Goal: Communication & Community: Ask a question

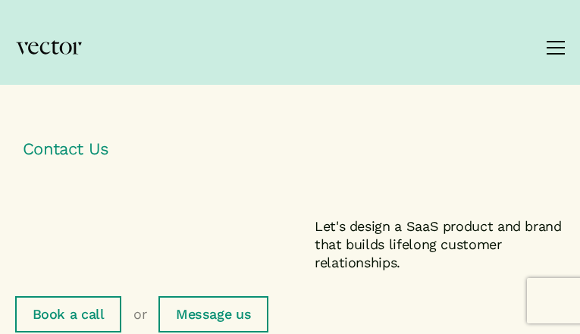
type input "iaolCznLndbZa"
type input "dUGvSOprhtVe"
type input "[EMAIL_ADDRESS][DOMAIN_NAME]"
type input "macMhbNDZ"
select select "I'd like to request a callback"
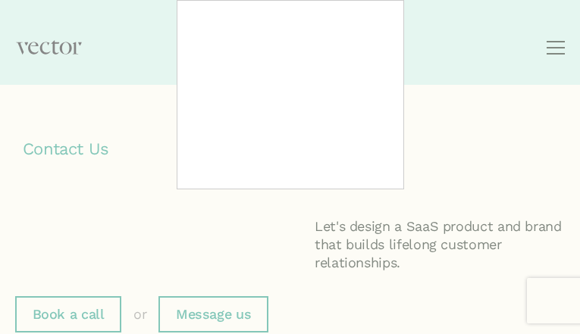
type input "wRZpXisHk"
type input "[EMAIL_ADDRESS][DOMAIN_NAME]"
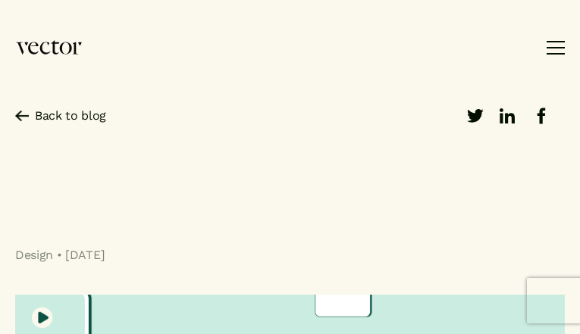
type input "yqvfruYTXi"
type input "[EMAIL_ADDRESS][DOMAIN_NAME]"
